Goal: Navigation & Orientation: Find specific page/section

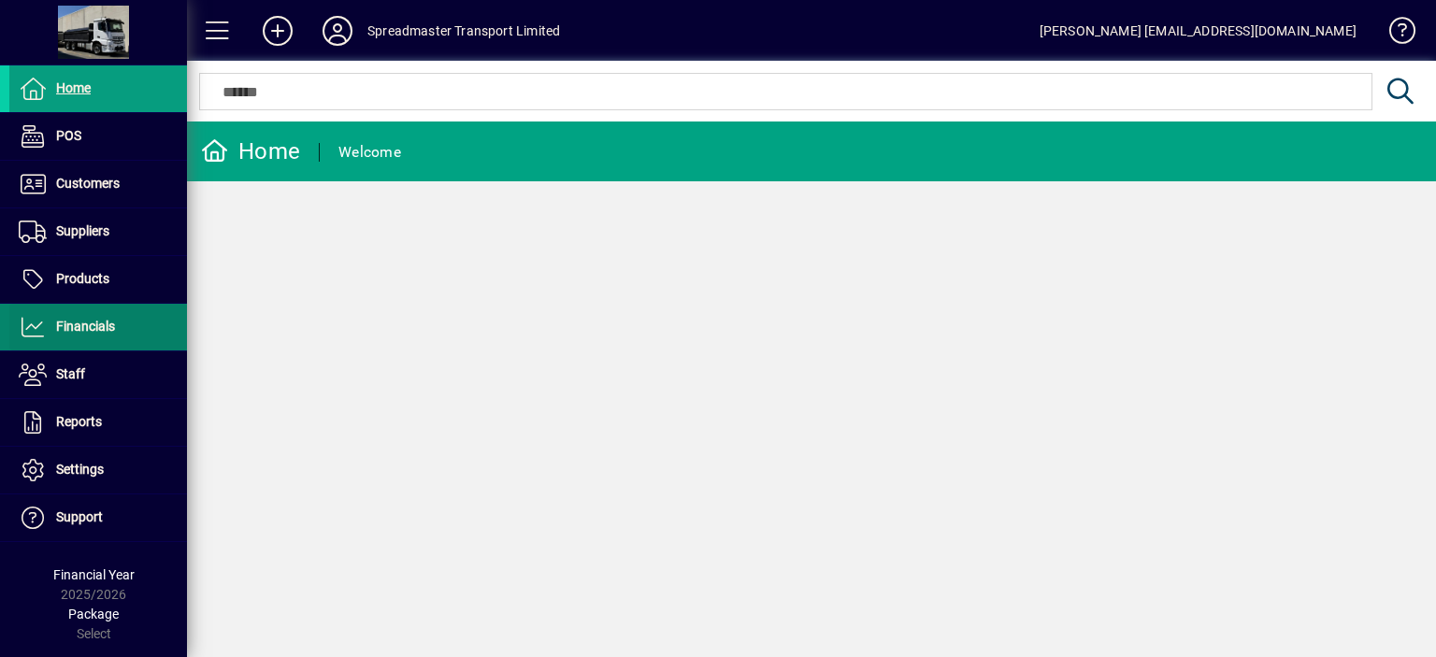
click at [96, 322] on span "Financials" at bounding box center [85, 326] width 59 height 15
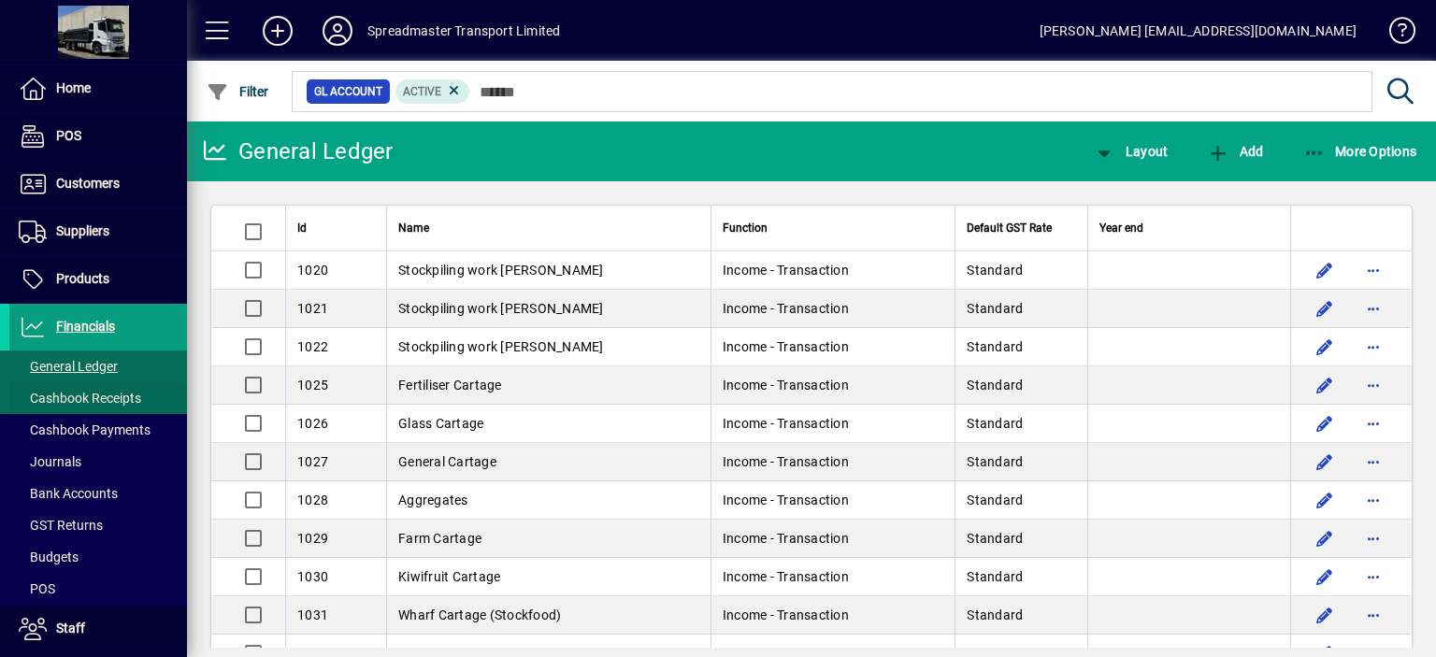
click at [110, 399] on span "Cashbook Receipts" at bounding box center [80, 398] width 122 height 15
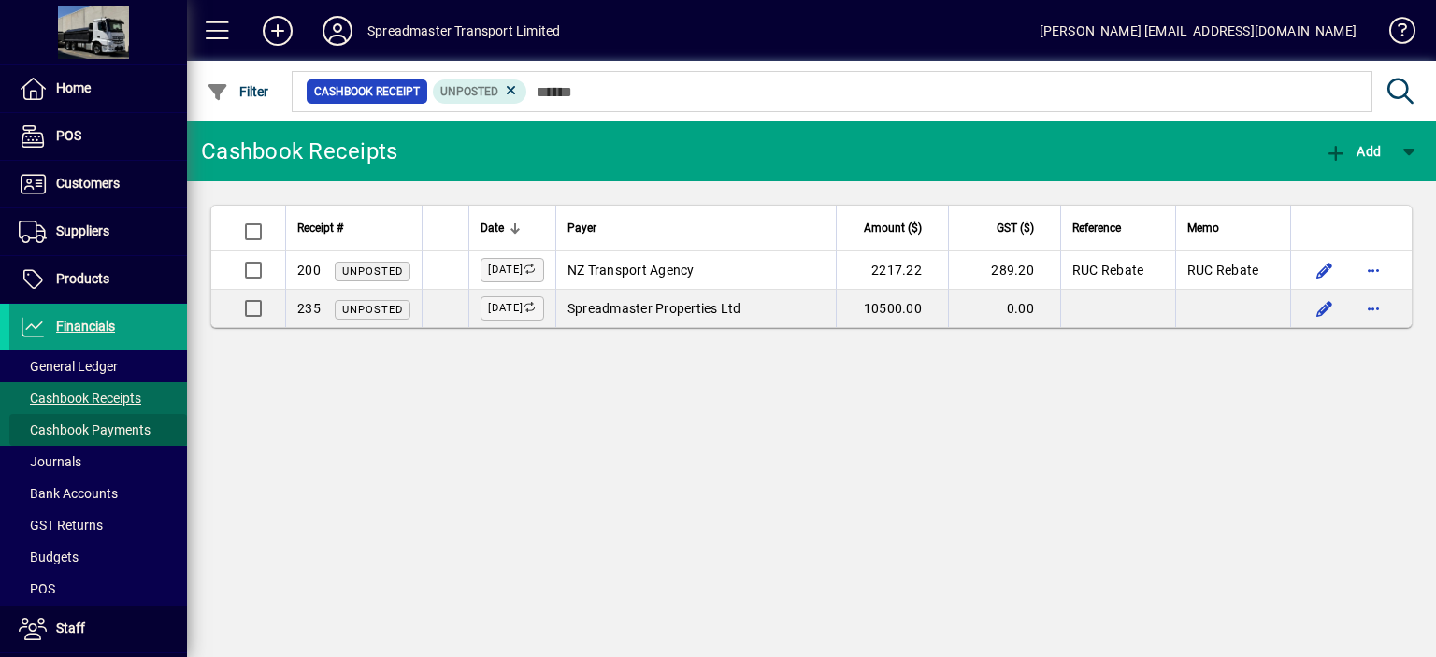
click at [120, 429] on span "Cashbook Payments" at bounding box center [85, 430] width 132 height 15
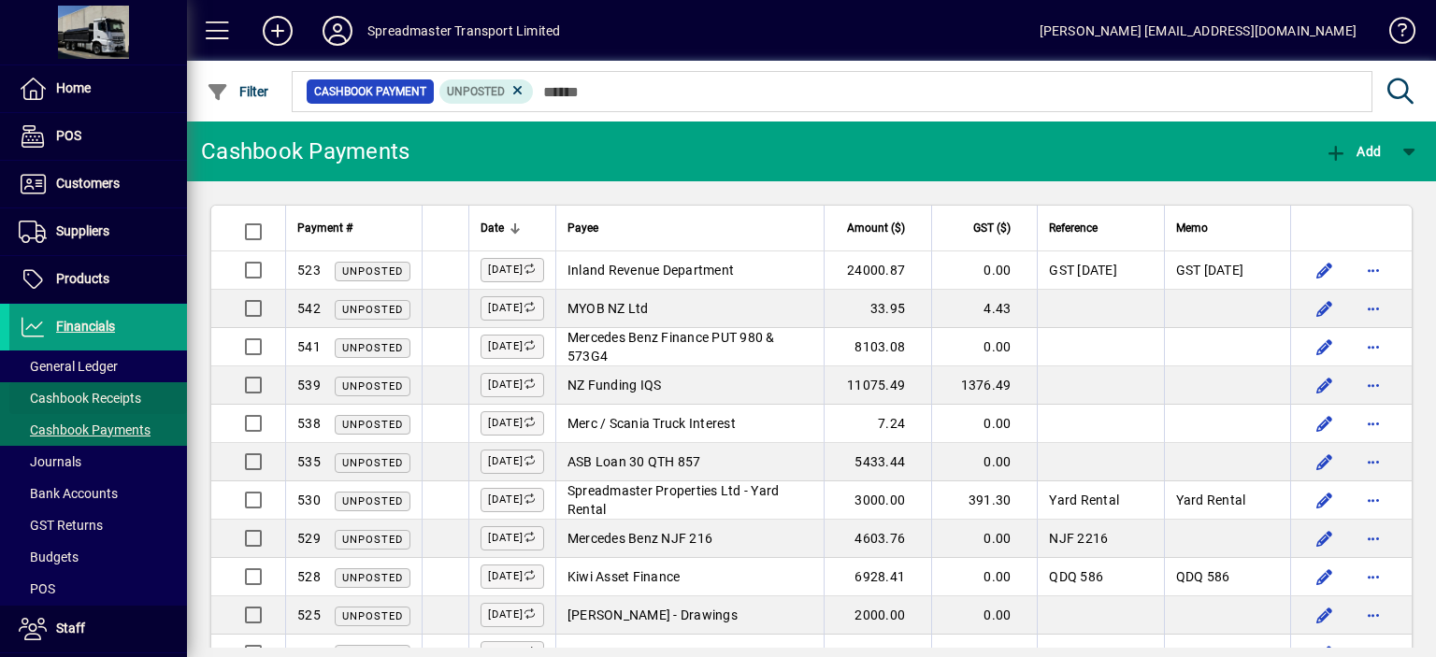
click at [120, 398] on span "Cashbook Receipts" at bounding box center [80, 398] width 122 height 15
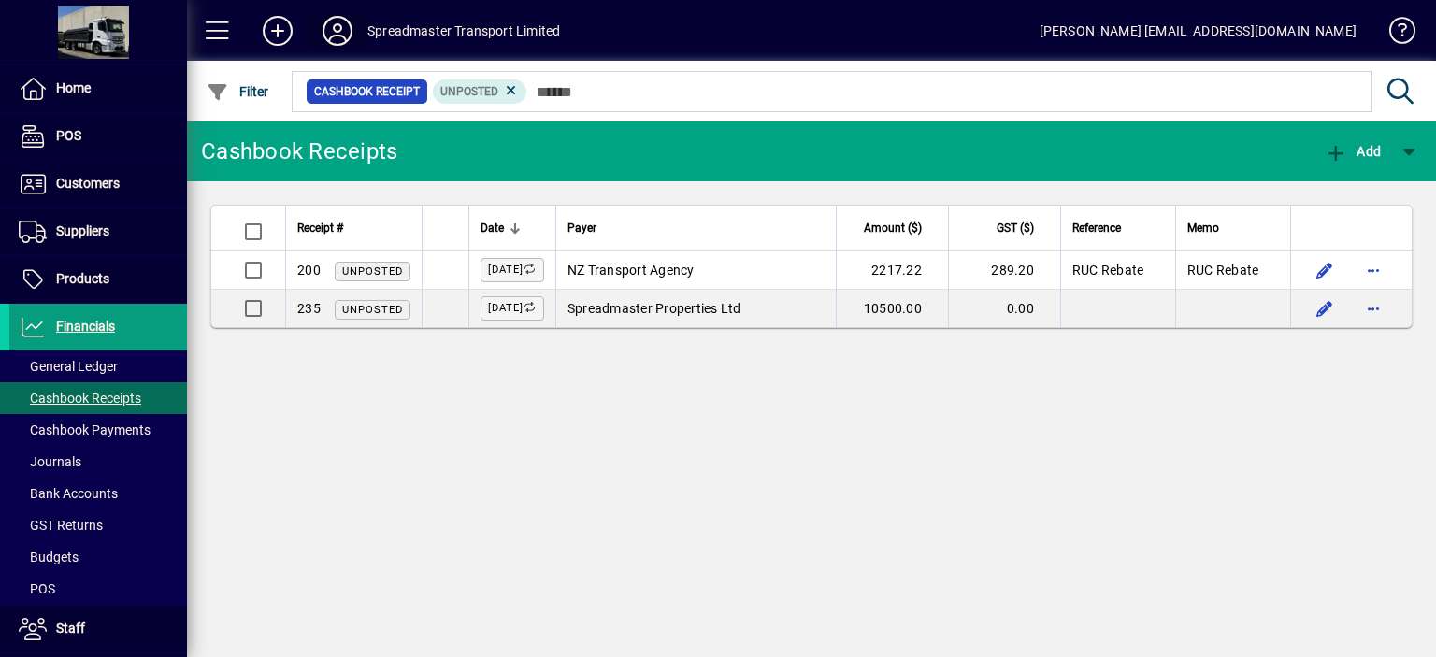
click at [330, 26] on icon at bounding box center [337, 31] width 37 height 30
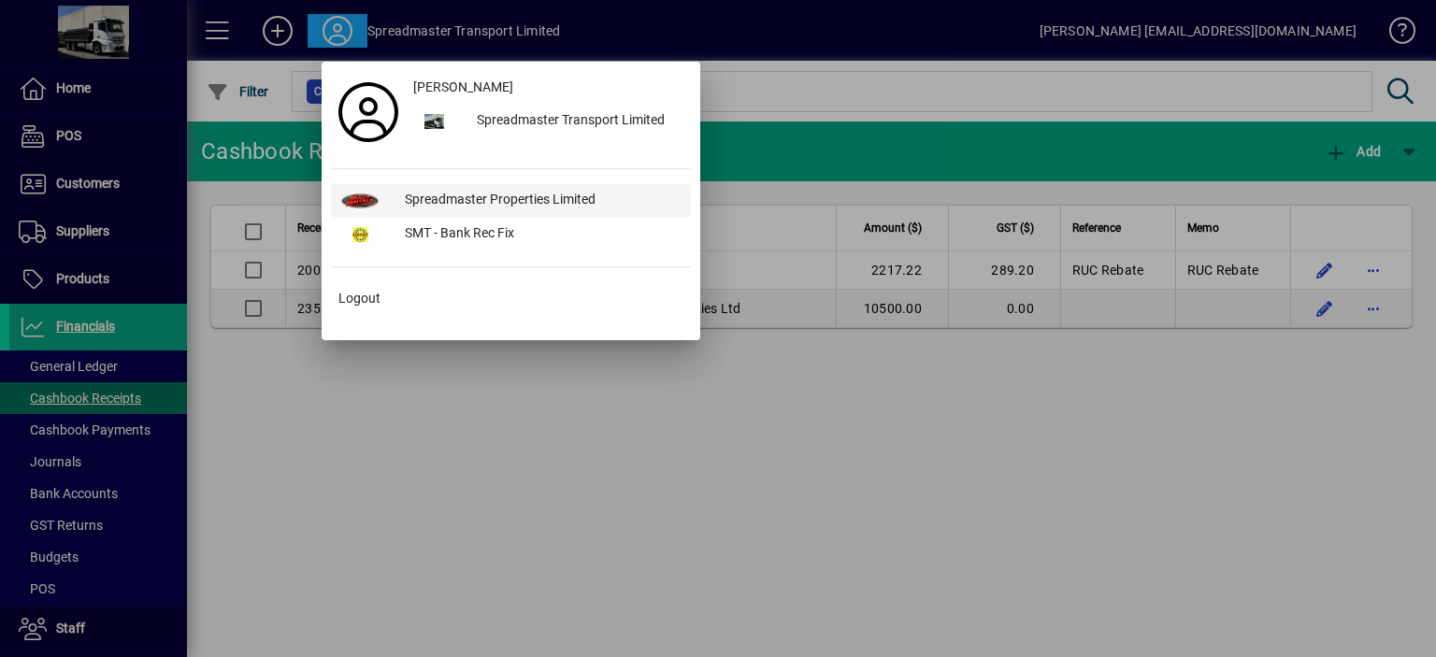
click at [506, 195] on div "Spreadmaster Properties Limited" at bounding box center [540, 201] width 301 height 34
